Goal: Task Accomplishment & Management: Use online tool/utility

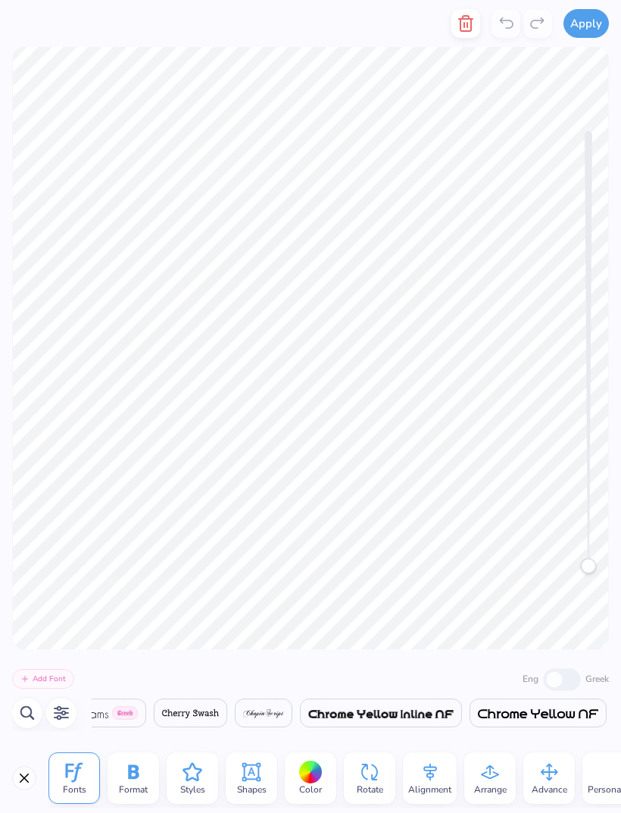
scroll to position [1, 1]
type textarea "N"
type textarea "MarquetTE"
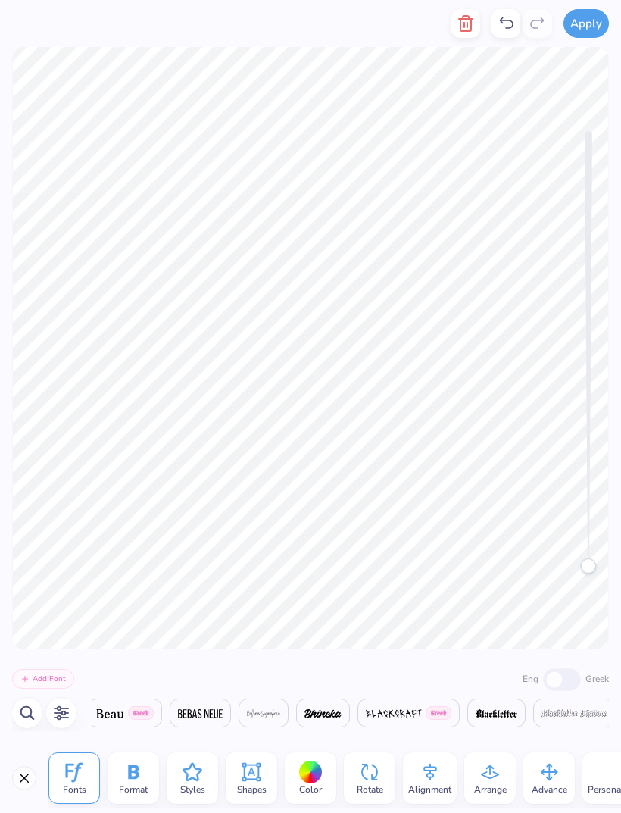
type textarea "Marquette"
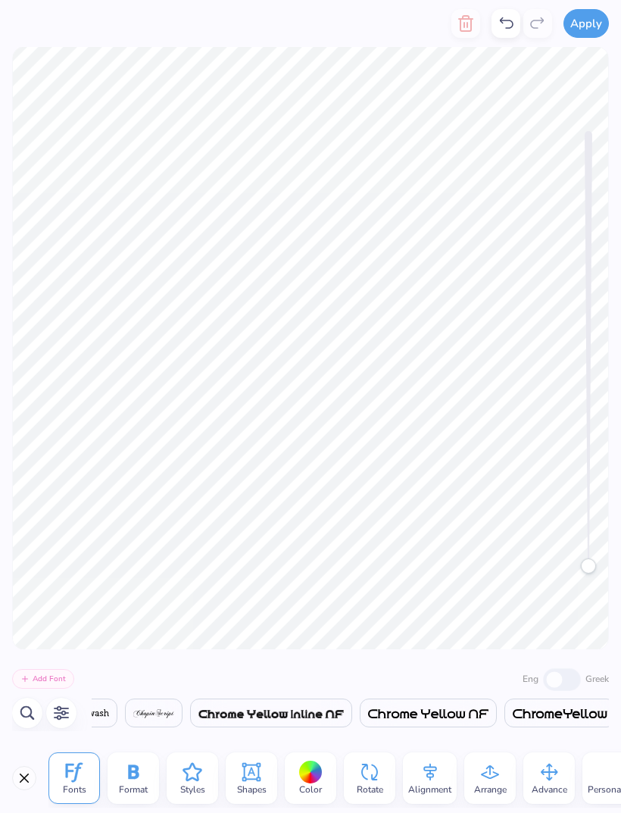
scroll to position [0, 0]
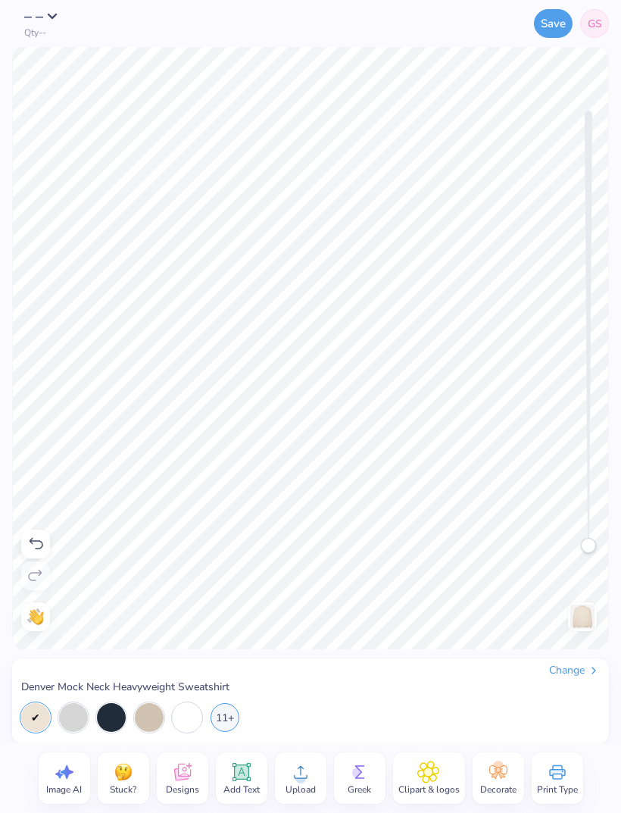
click at [232, 778] on icon at bounding box center [241, 771] width 23 height 23
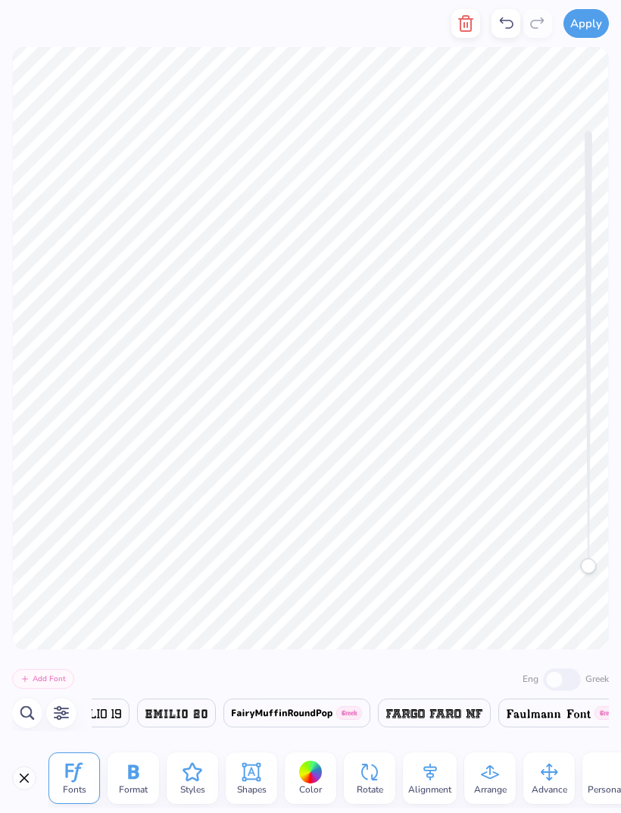
scroll to position [0, 2]
type textarea "SPPA"
click at [587, 558] on div "Accessibility label" at bounding box center [588, 565] width 15 height 15
click at [120, 710] on img at bounding box center [94, 713] width 52 height 9
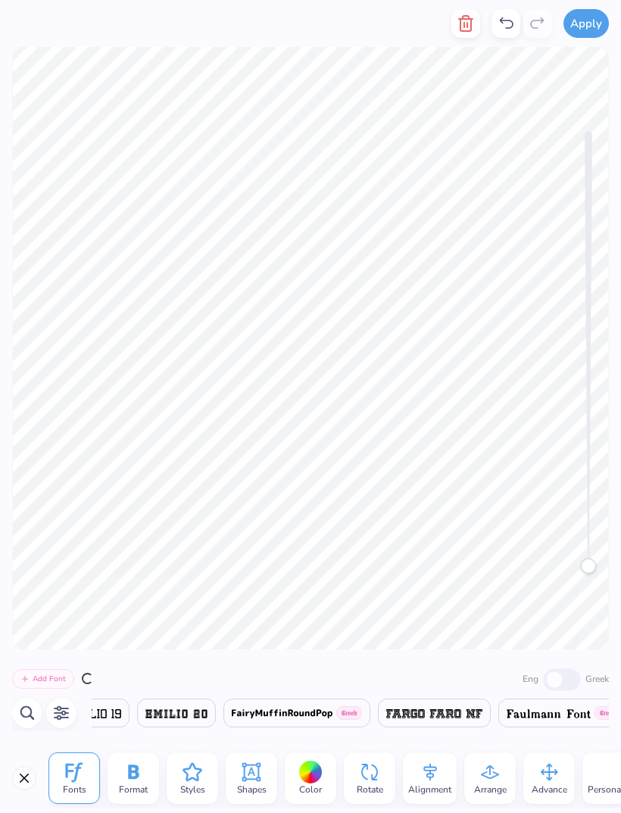
click at [45, 706] on span at bounding box center [24, 713] width 39 height 18
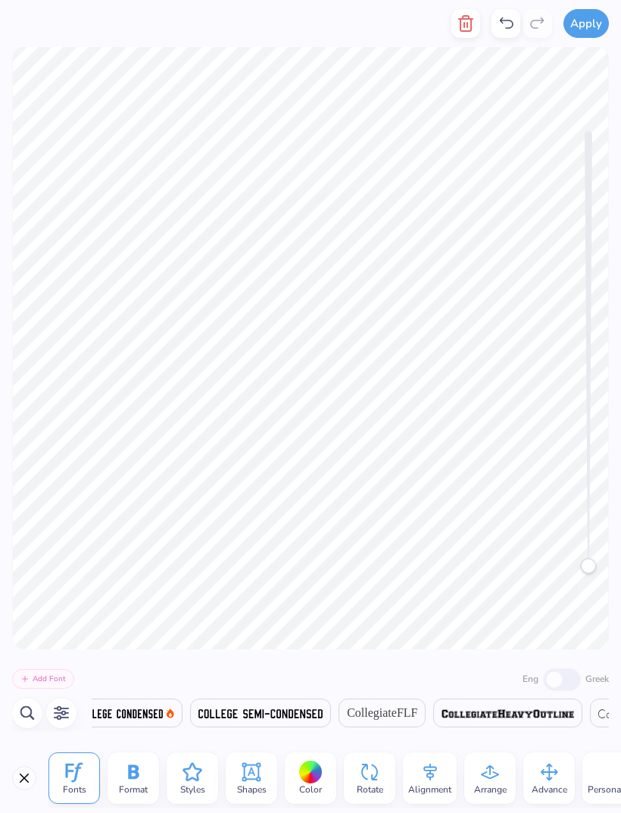
scroll to position [0, 6917]
click at [405, 711] on span "CollegiateFLF" at bounding box center [370, 713] width 70 height 18
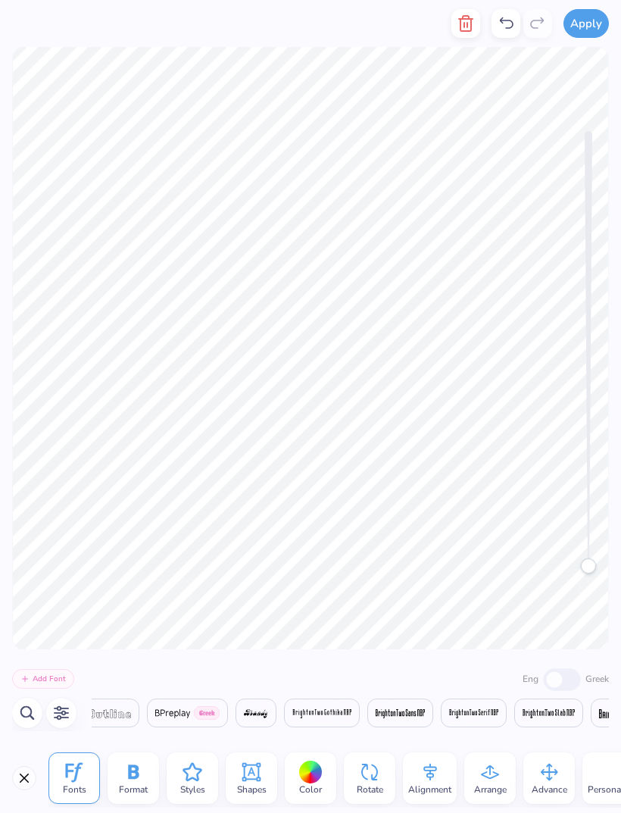
scroll to position [0, 5314]
click at [314, 775] on div at bounding box center [310, 771] width 23 height 23
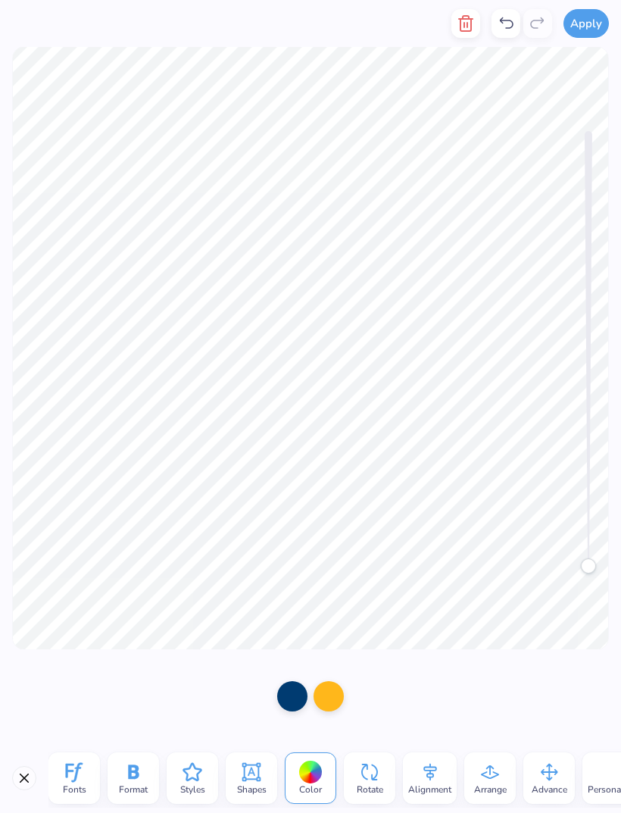
click at [320, 773] on div at bounding box center [310, 771] width 23 height 23
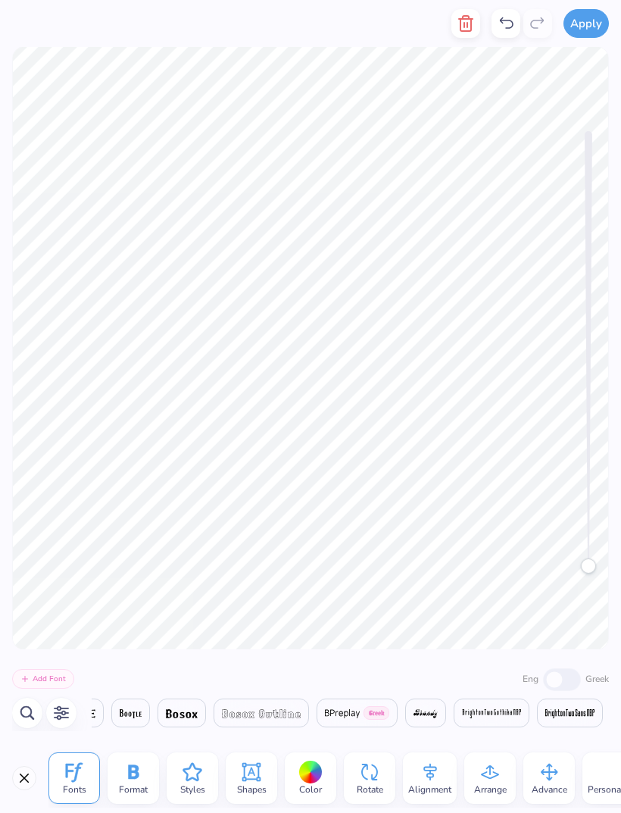
scroll to position [0, 3346]
click at [314, 775] on div at bounding box center [310, 771] width 23 height 23
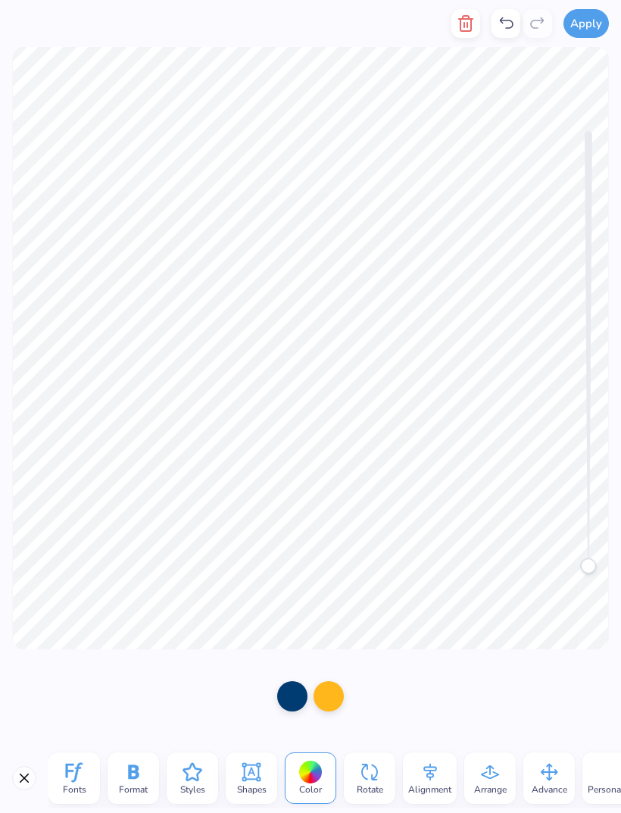
click at [17, 789] on div "Fonts Format Styles Shapes Color Rotate Alignment Arrange Advance Personalized …" at bounding box center [310, 778] width 621 height 70
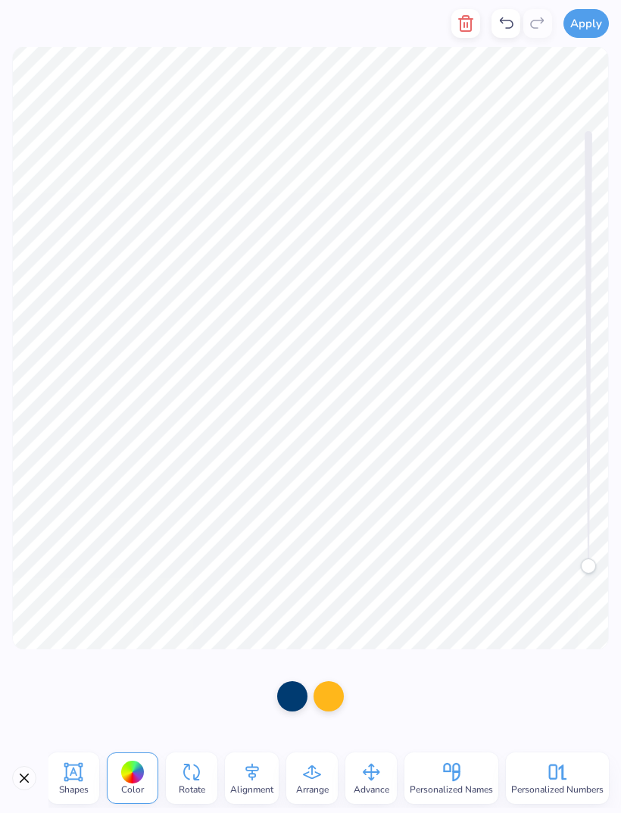
scroll to position [0, 178]
click at [33, 765] on div "Fonts Format Styles Shapes Color Rotate Alignment Arrange Advance Personalized …" at bounding box center [310, 778] width 621 height 70
click at [24, 785] on button "Close" at bounding box center [24, 778] width 24 height 24
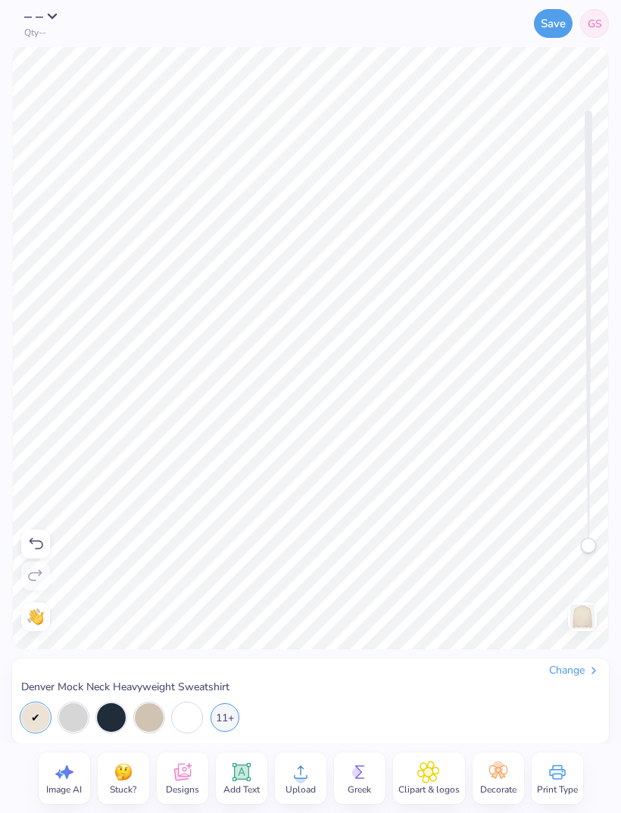
click at [229, 713] on div "11+" at bounding box center [225, 717] width 29 height 29
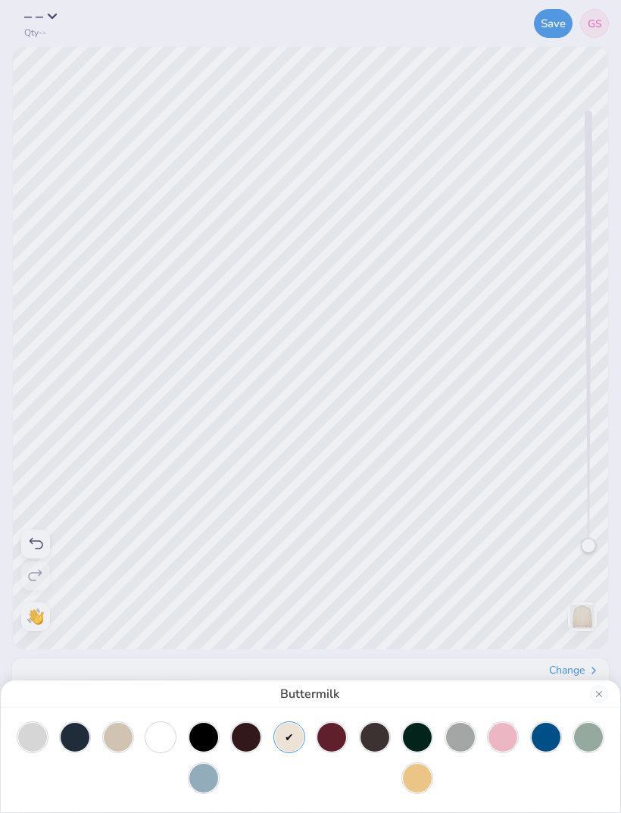
click at [544, 736] on div at bounding box center [546, 736] width 29 height 29
click at [408, 775] on div at bounding box center [417, 777] width 29 height 29
click at [128, 729] on div at bounding box center [118, 736] width 29 height 29
click at [296, 742] on div at bounding box center [289, 736] width 29 height 29
click at [114, 739] on div at bounding box center [118, 736] width 29 height 29
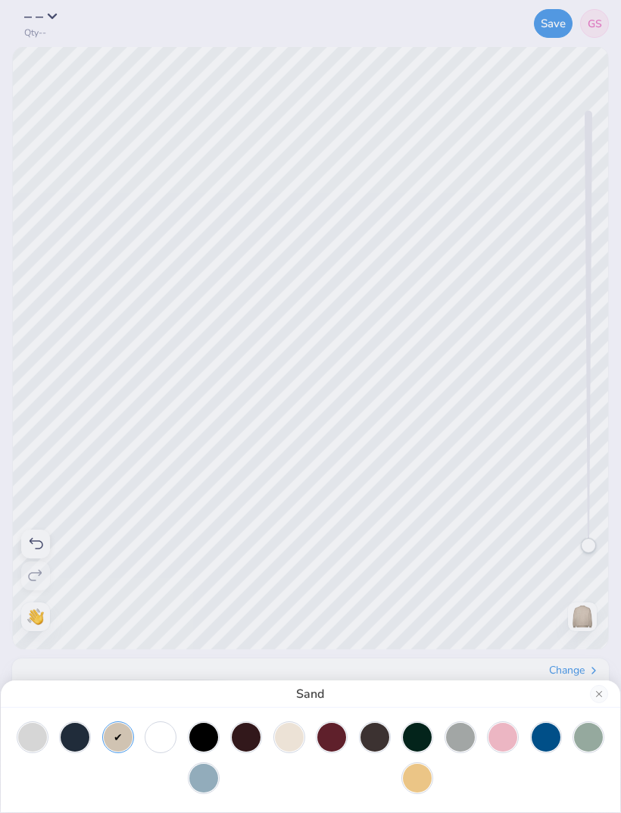
click at [332, 311] on div "Sand" at bounding box center [310, 406] width 621 height 813
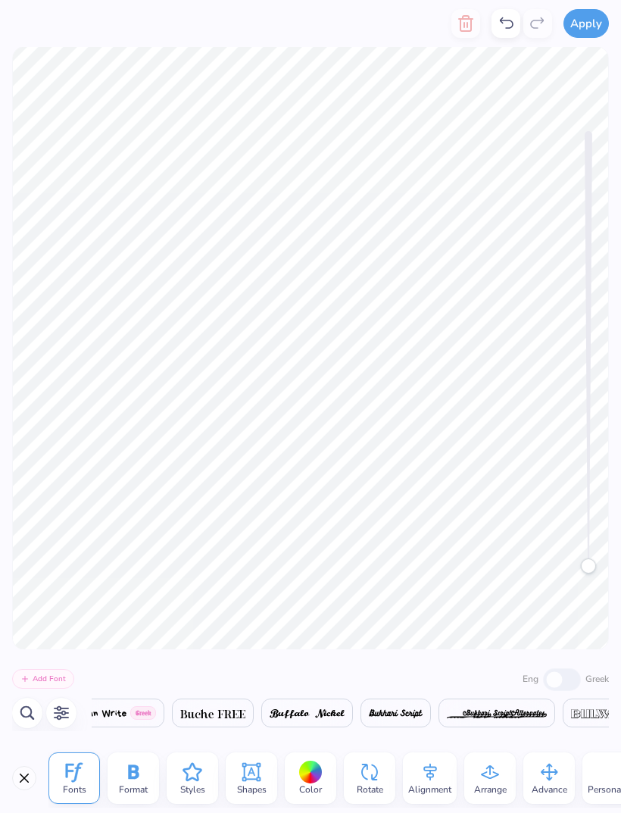
scroll to position [0, 0]
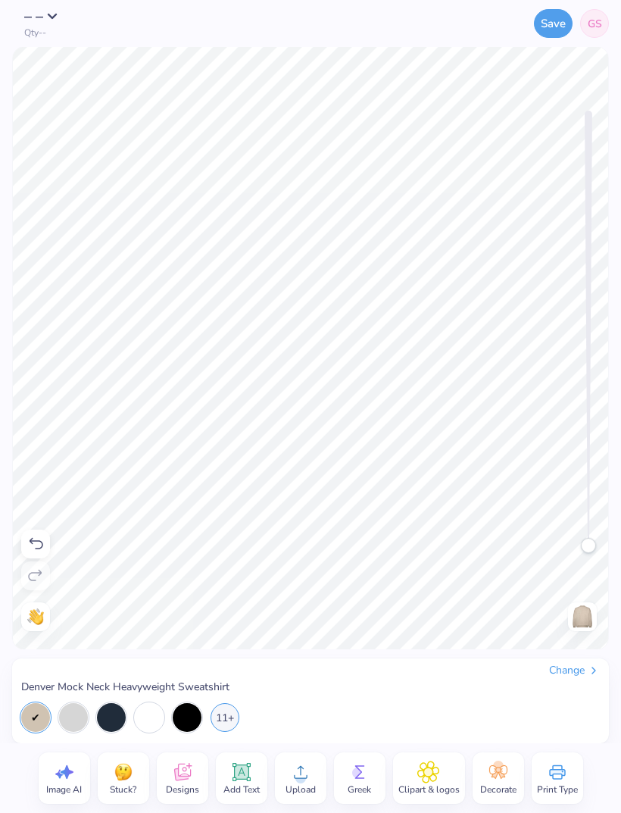
click at [234, 721] on div "11+" at bounding box center [225, 717] width 29 height 29
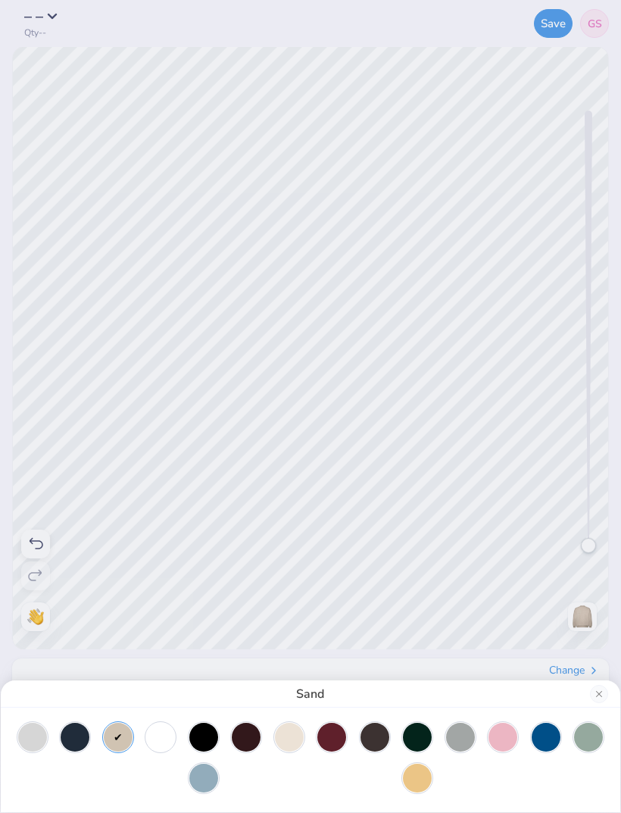
click at [34, 733] on div at bounding box center [32, 736] width 29 height 29
click at [160, 741] on div at bounding box center [160, 736] width 29 height 29
click at [126, 738] on div at bounding box center [118, 736] width 29 height 29
click at [164, 742] on div at bounding box center [160, 736] width 29 height 29
click at [260, 734] on div at bounding box center [246, 736] width 29 height 29
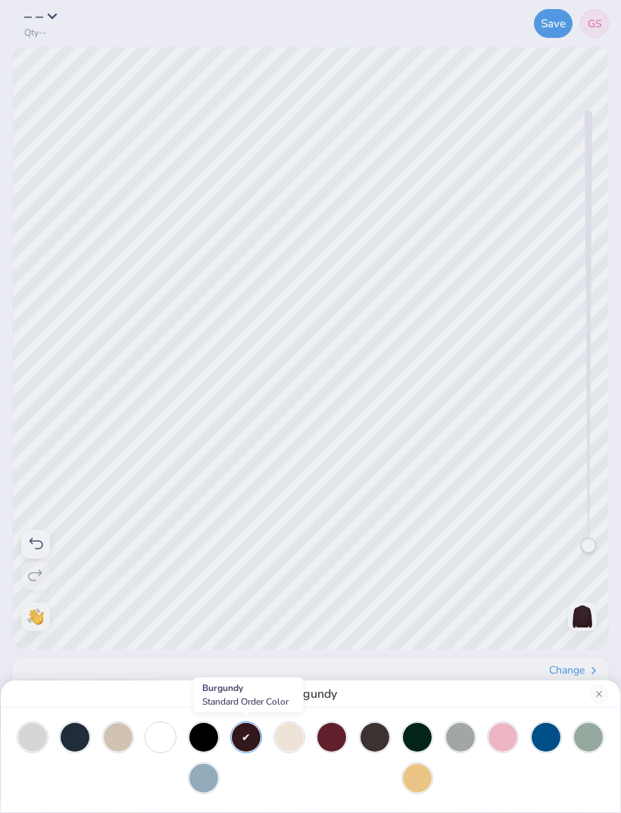
click at [292, 738] on div at bounding box center [289, 736] width 29 height 29
click at [125, 737] on div at bounding box center [118, 736] width 29 height 29
click at [200, 735] on div at bounding box center [203, 736] width 29 height 29
click at [379, 288] on div "Black" at bounding box center [310, 406] width 621 height 813
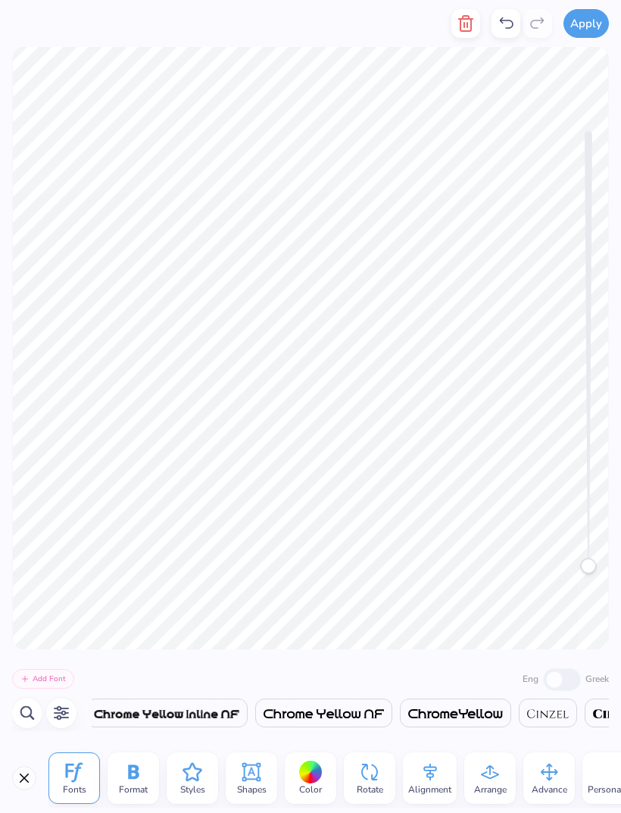
scroll to position [0, 5750]
